Goal: Use online tool/utility: Utilize a website feature to perform a specific function

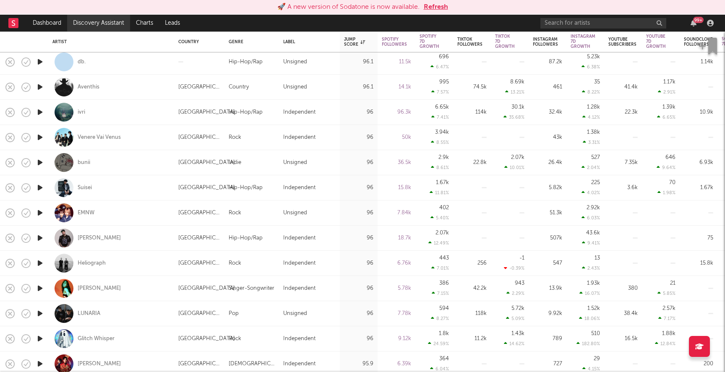
click at [95, 23] on link "Discovery Assistant" at bounding box center [98, 23] width 63 height 17
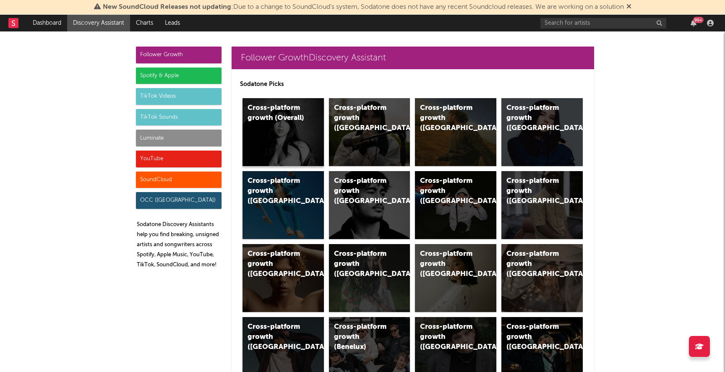
click at [290, 124] on div "Cross-platform growth (Overall)" at bounding box center [282, 132] width 81 height 68
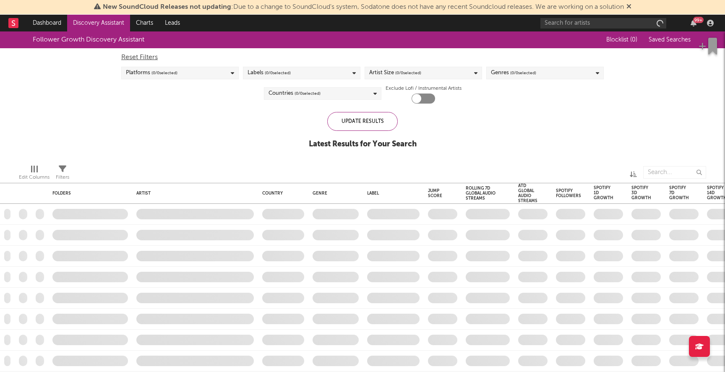
checkbox input "true"
